Goal: Task Accomplishment & Management: Manage account settings

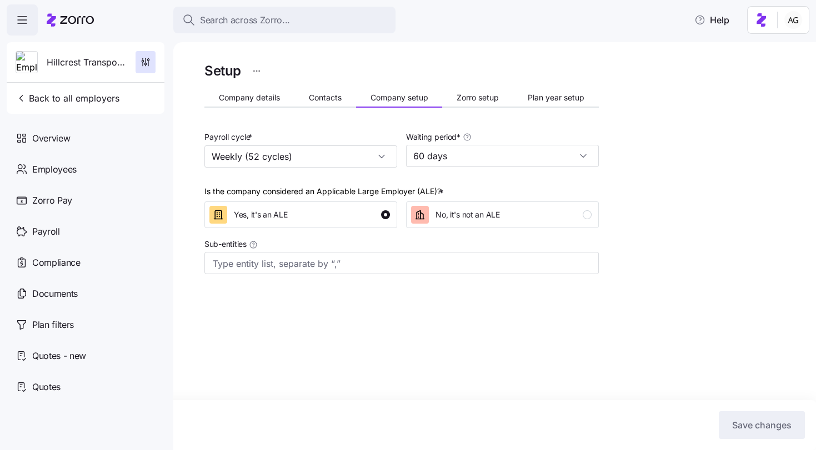
click at [86, 23] on icon at bounding box center [70, 19] width 47 height 13
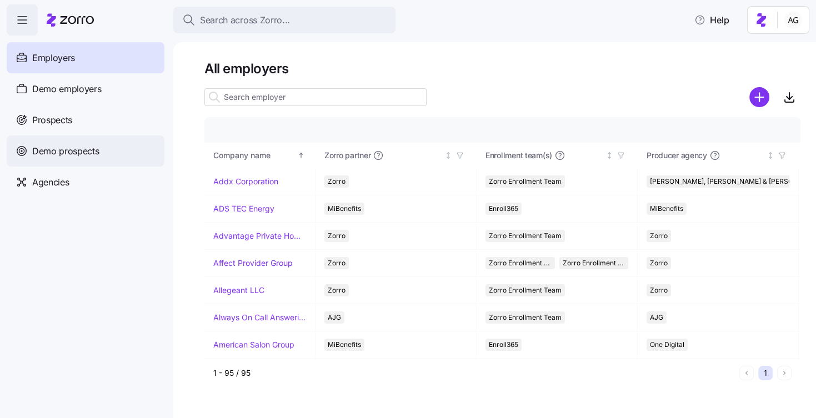
click at [43, 146] on span "Demo prospects" at bounding box center [65, 151] width 67 height 14
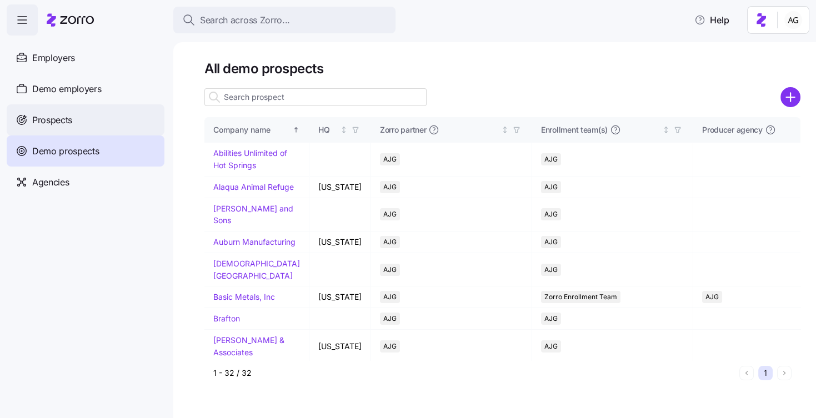
click at [48, 124] on span "Prospects" at bounding box center [52, 120] width 40 height 14
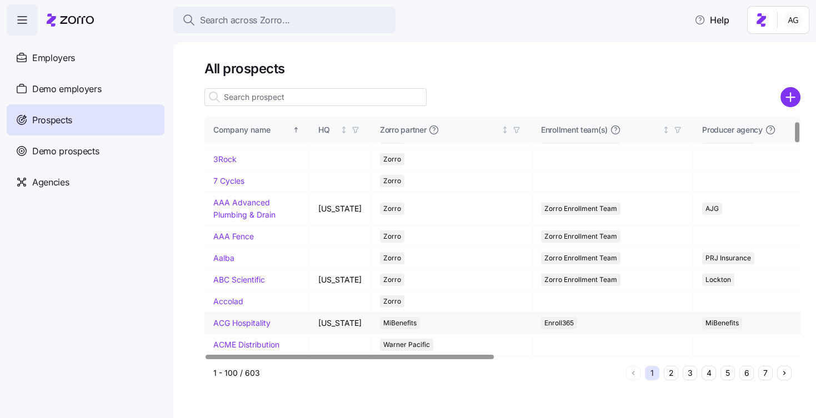
scroll to position [35, 0]
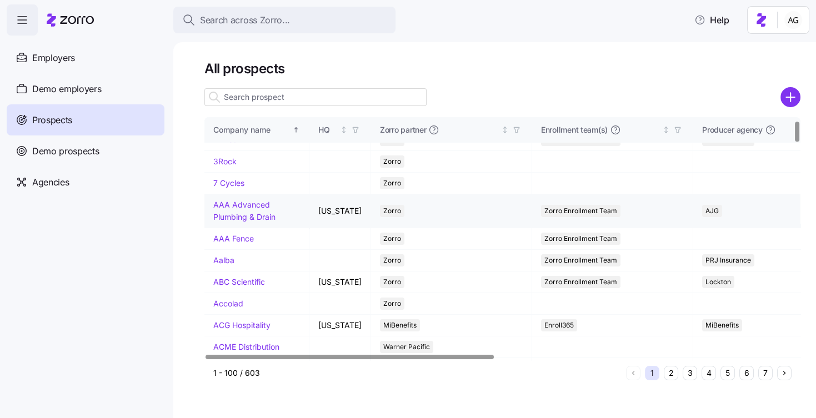
click at [230, 222] on link "AAA Advanced Plumbing & Drain" at bounding box center [244, 211] width 62 height 22
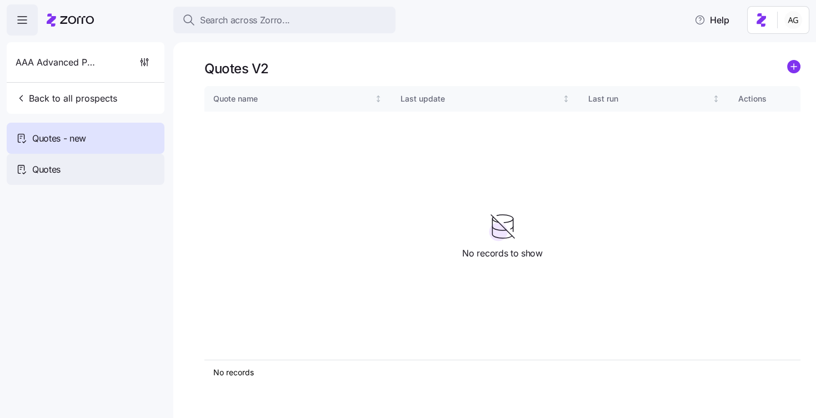
click at [93, 161] on div "Quotes" at bounding box center [86, 169] width 158 height 31
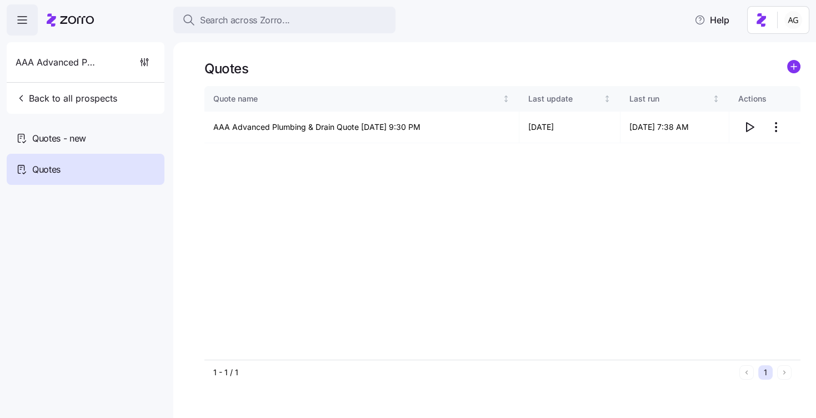
click at [97, 169] on div "Quotes" at bounding box center [86, 169] width 158 height 31
click at [155, 62] on span "button" at bounding box center [144, 62] width 21 height 21
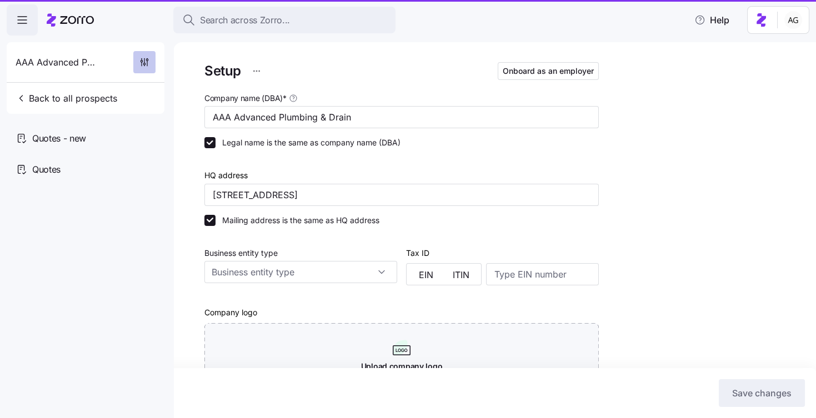
type input "Zorro"
type input "AJG"
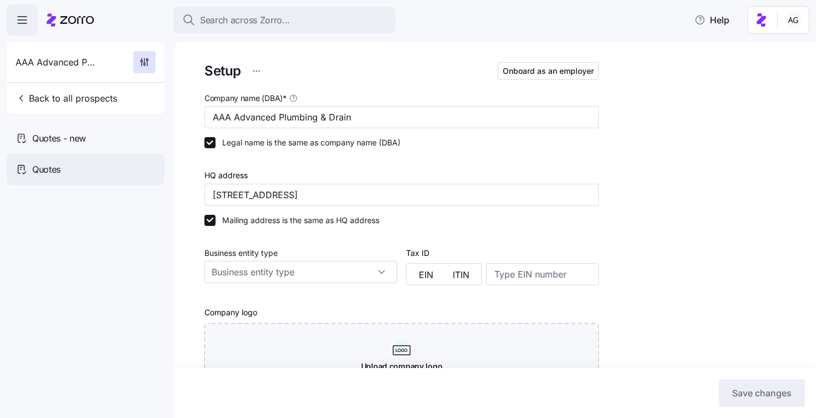
click at [63, 169] on div "Quotes" at bounding box center [86, 169] width 158 height 31
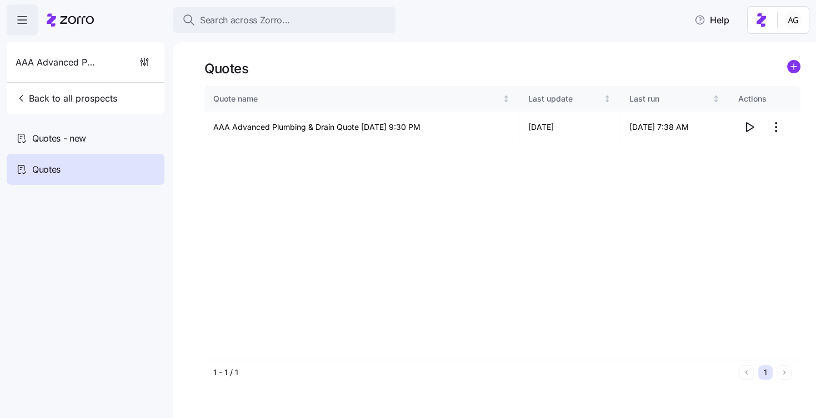
click at [76, 24] on icon at bounding box center [70, 19] width 47 height 13
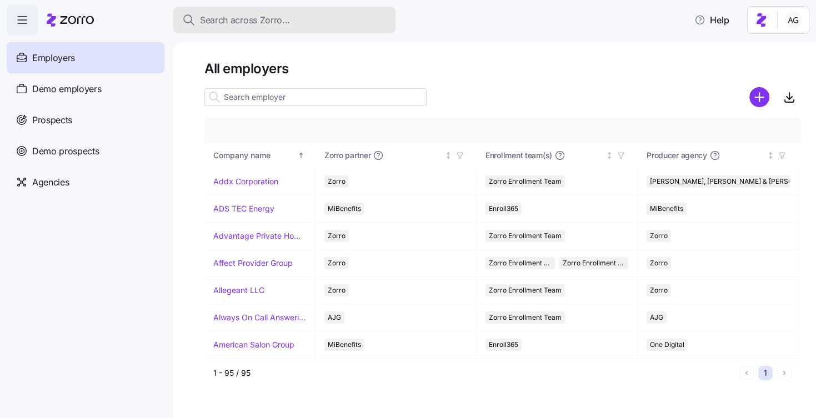
click at [254, 23] on span "Search across Zorro..." at bounding box center [245, 20] width 90 height 14
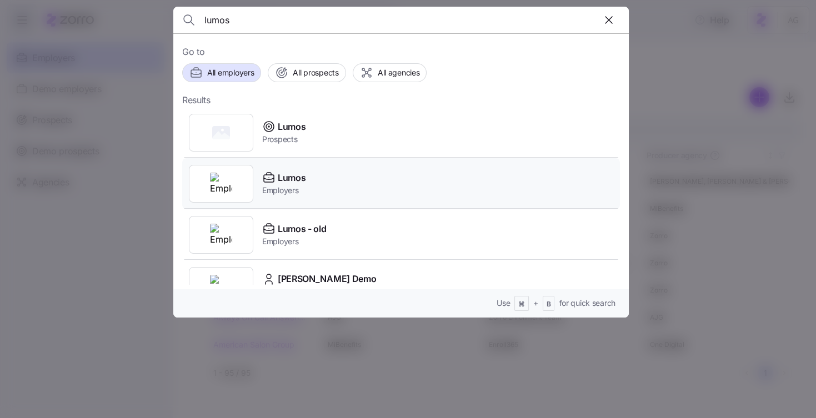
type input "lumos"
click at [292, 186] on span "Employers" at bounding box center [283, 190] width 43 height 11
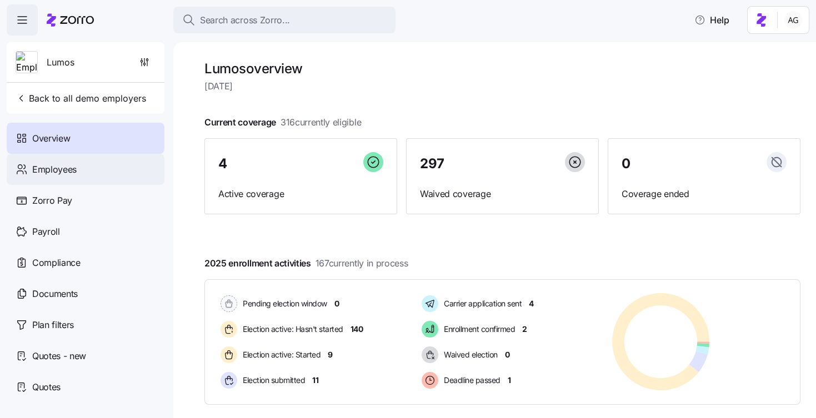
click at [85, 179] on div "Employees" at bounding box center [86, 169] width 158 height 31
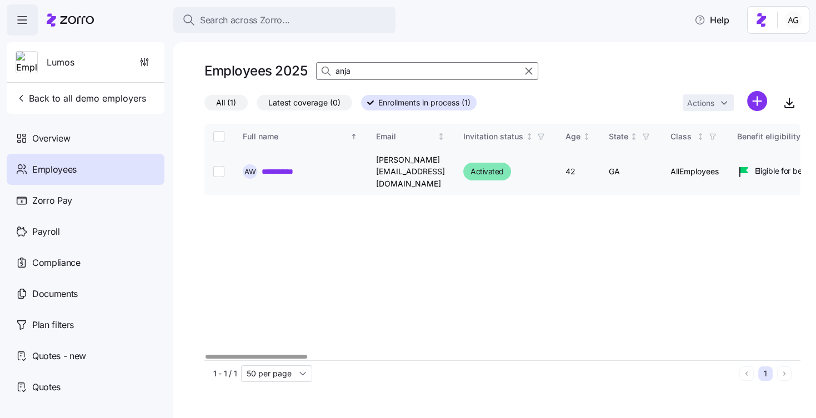
click at [377, 165] on td "[PERSON_NAME][EMAIL_ADDRESS][DOMAIN_NAME]" at bounding box center [410, 172] width 87 height 46
click at [296, 166] on link "**********" at bounding box center [285, 171] width 46 height 11
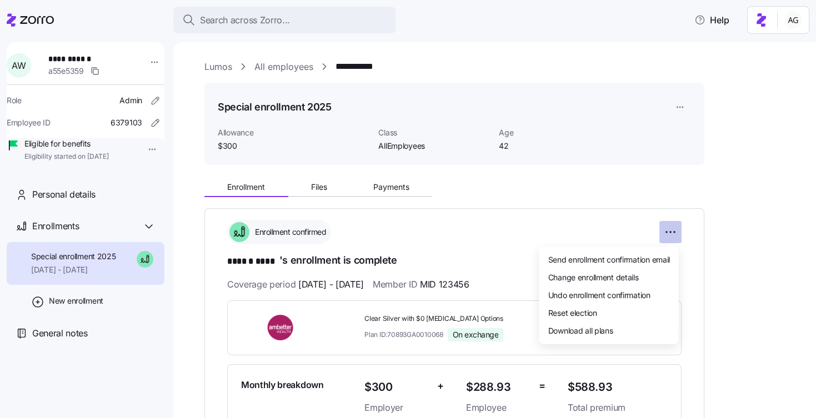
click at [669, 236] on html "**********" at bounding box center [408, 206] width 816 height 412
click at [623, 314] on div "Reset election" at bounding box center [609, 313] width 131 height 18
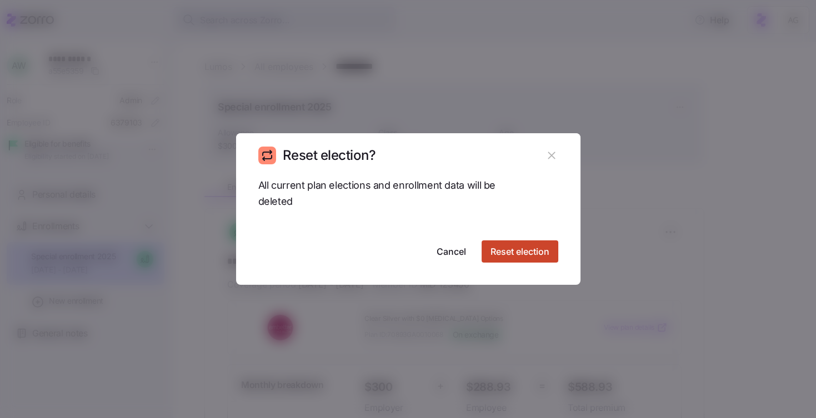
click at [535, 252] on span "Reset election" at bounding box center [519, 251] width 59 height 13
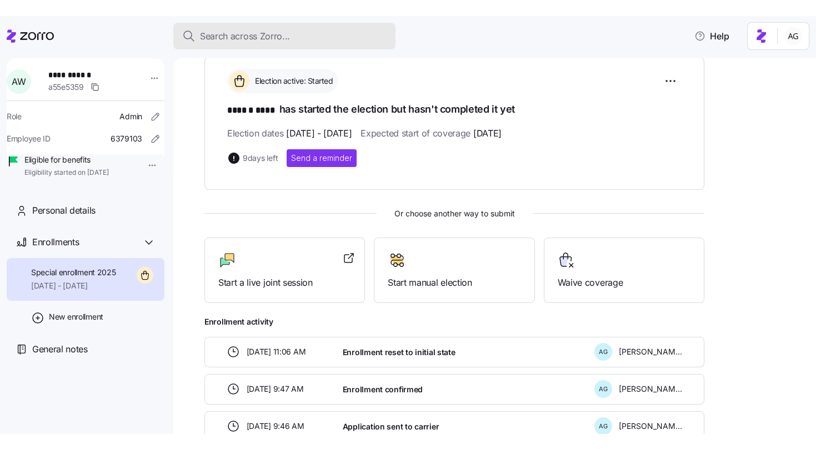
scroll to position [168, 0]
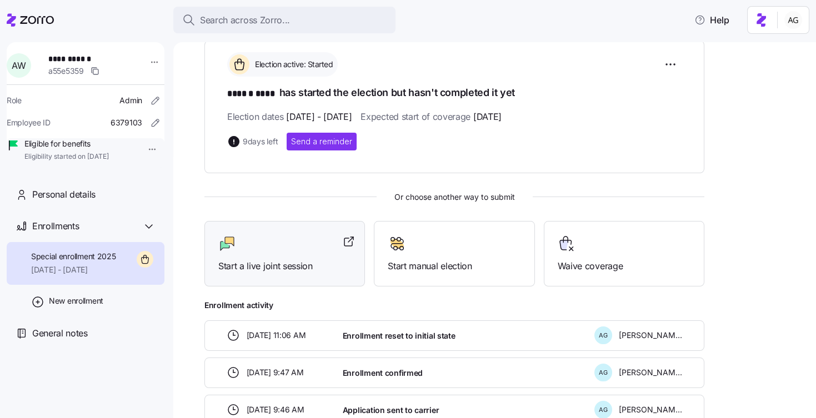
click at [232, 259] on span "Start a live joint session" at bounding box center [284, 266] width 133 height 14
click at [19, 22] on icon at bounding box center [30, 19] width 47 height 13
